Goal: Use online tool/utility: Utilize a website feature to perform a specific function

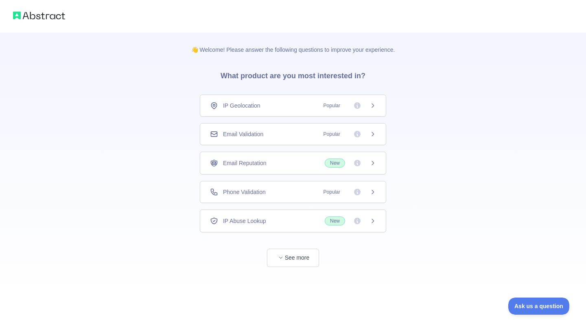
click at [275, 134] on div "Email Validation Popular" at bounding box center [293, 134] width 166 height 8
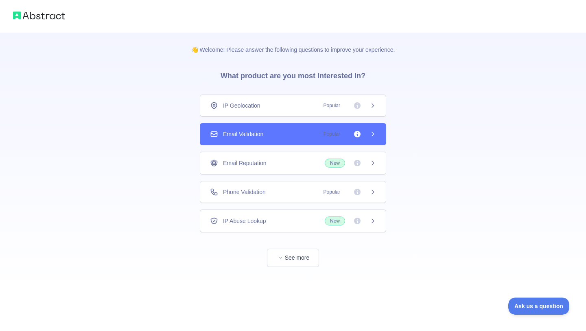
click at [379, 134] on div "Email Validation Popular" at bounding box center [293, 134] width 186 height 22
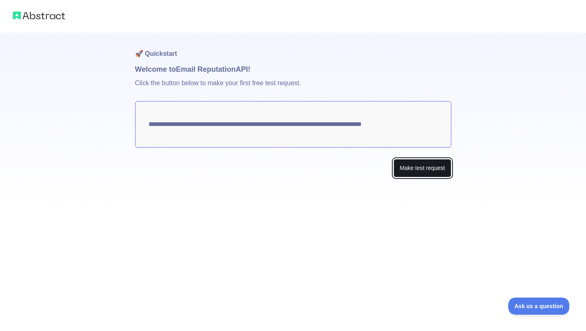
click at [407, 172] on button "Make test request" at bounding box center [422, 168] width 57 height 18
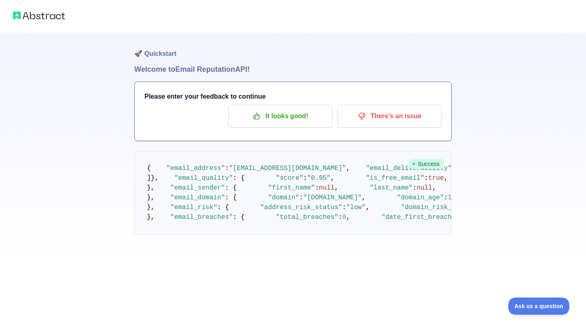
scroll to position [427, 0]
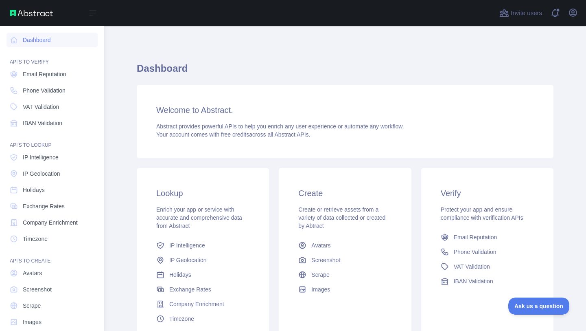
scroll to position [11, 0]
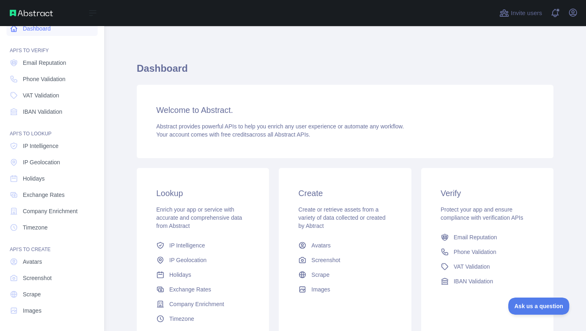
click at [47, 28] on link "Dashboard" at bounding box center [52, 28] width 91 height 15
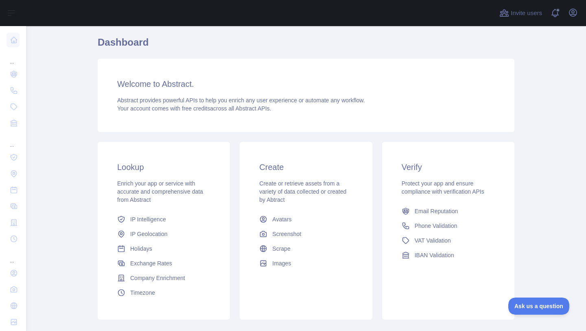
scroll to position [10, 0]
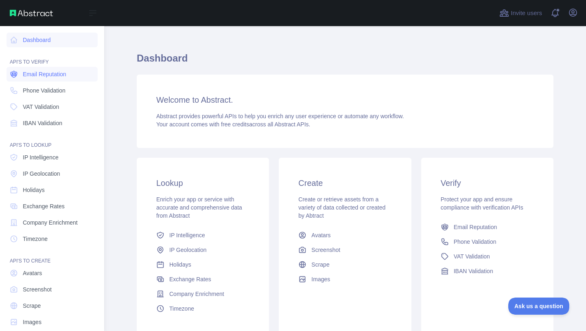
click at [22, 74] on link "Email Reputation" at bounding box center [52, 74] width 91 height 15
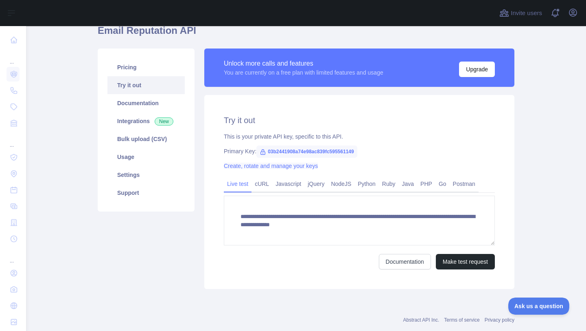
scroll to position [33, 0]
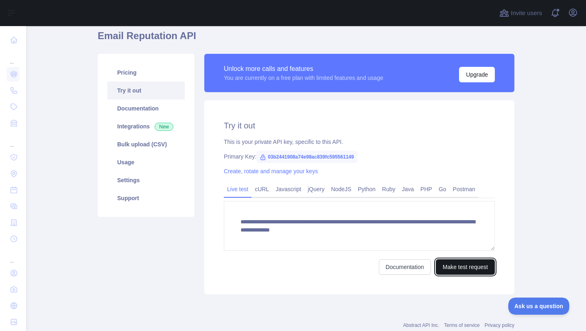
click at [462, 268] on button "Make test request" at bounding box center [465, 266] width 59 height 15
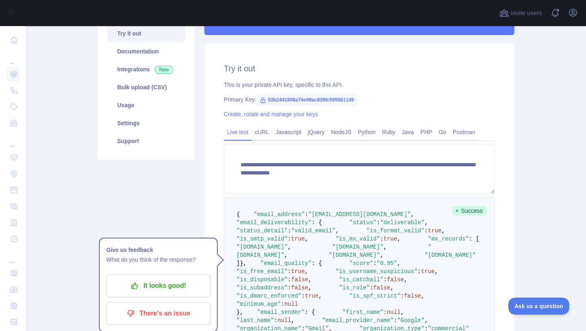
scroll to position [91, 0]
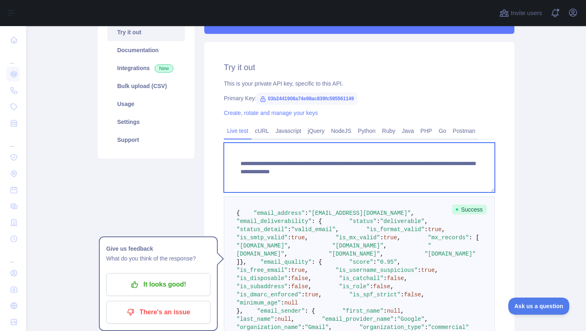
drag, startPoint x: 280, startPoint y: 173, endPoint x: 236, endPoint y: 154, distance: 48.3
click at [236, 154] on textarea "**********" at bounding box center [359, 167] width 271 height 50
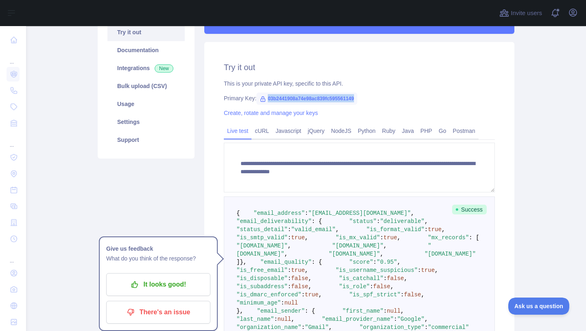
drag, startPoint x: 368, startPoint y: 99, endPoint x: 265, endPoint y: 96, distance: 102.2
click at [265, 96] on span "03b2441908a74e98ac839fc595561149" at bounding box center [306, 98] width 101 height 12
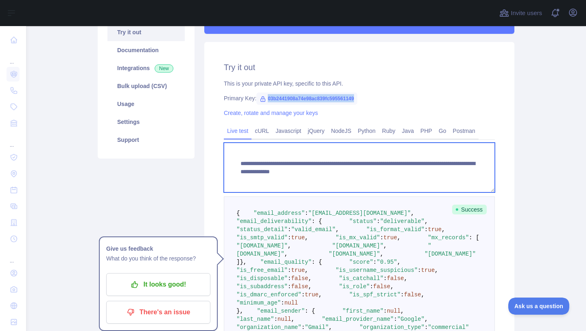
click at [287, 174] on textarea "**********" at bounding box center [359, 167] width 271 height 50
drag, startPoint x: 265, startPoint y: 163, endPoint x: 279, endPoint y: 177, distance: 20.2
click at [279, 177] on textarea "**********" at bounding box center [359, 167] width 271 height 50
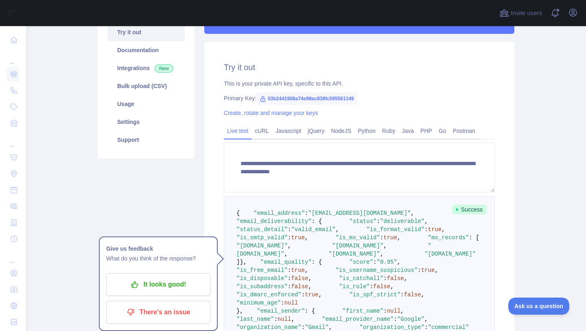
click at [304, 117] on div "**********" at bounding box center [359, 258] width 310 height 433
drag, startPoint x: 368, startPoint y: 98, endPoint x: 264, endPoint y: 99, distance: 104.2
click at [264, 99] on span "03b2441908a74e98ac839fc595561149" at bounding box center [306, 98] width 101 height 12
copy span "03b2441908a74e98ac839fc595561149"
